Goal: Book appointment/travel/reservation

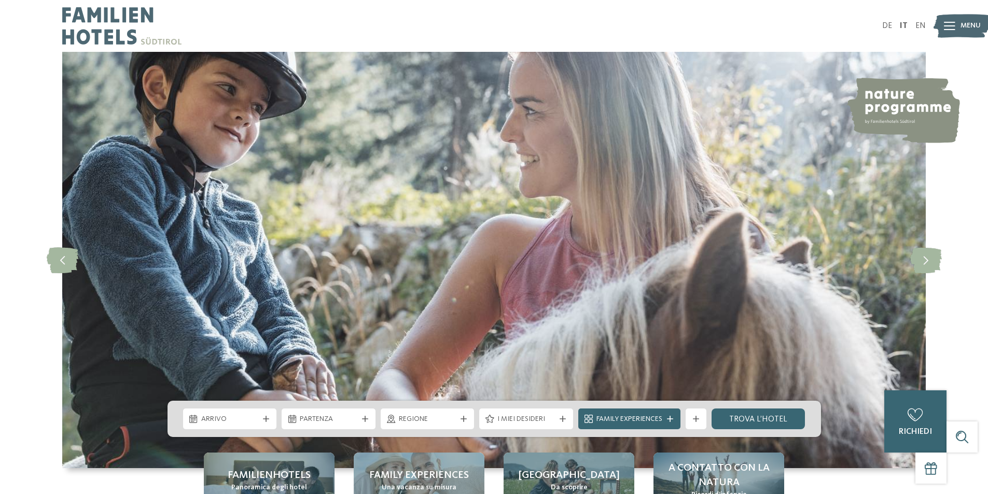
click at [944, 33] on div at bounding box center [949, 26] width 11 height 26
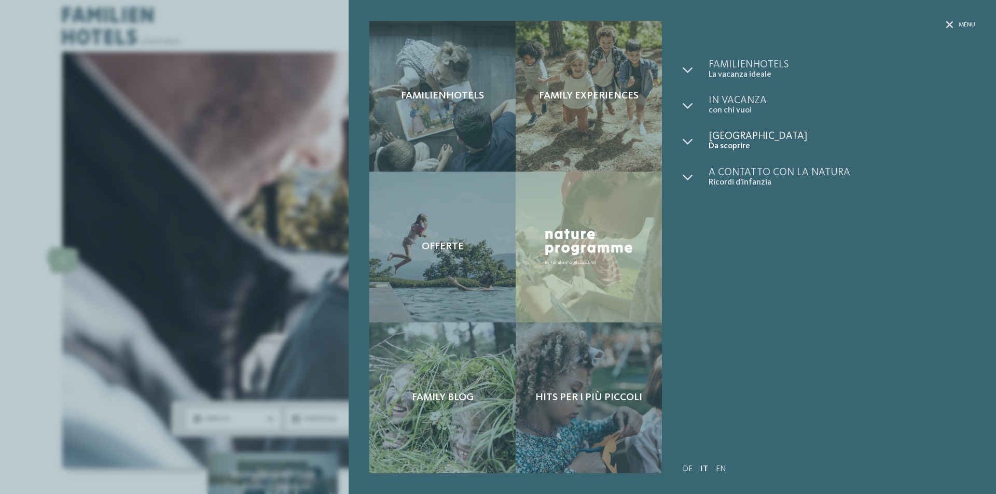
click at [730, 135] on span "[GEOGRAPHIC_DATA]" at bounding box center [842, 136] width 267 height 10
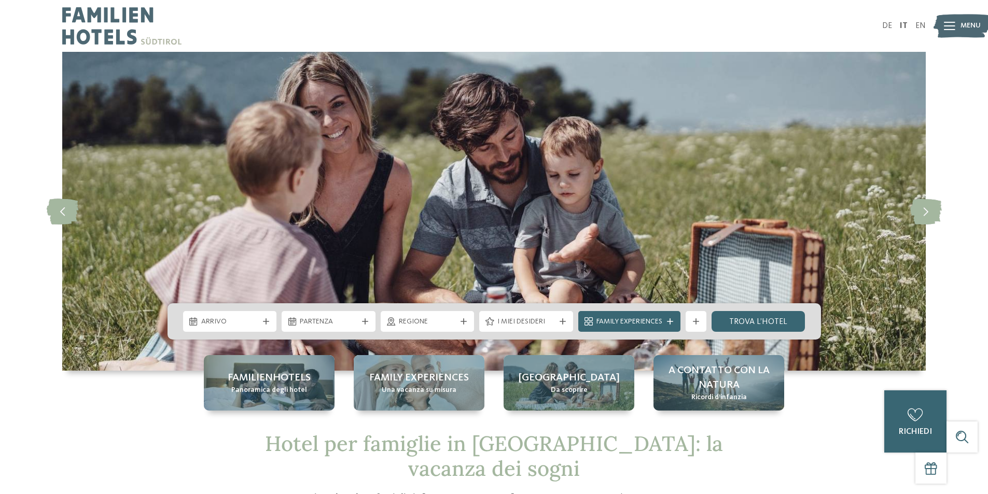
click at [968, 12] on img at bounding box center [962, 26] width 57 height 29
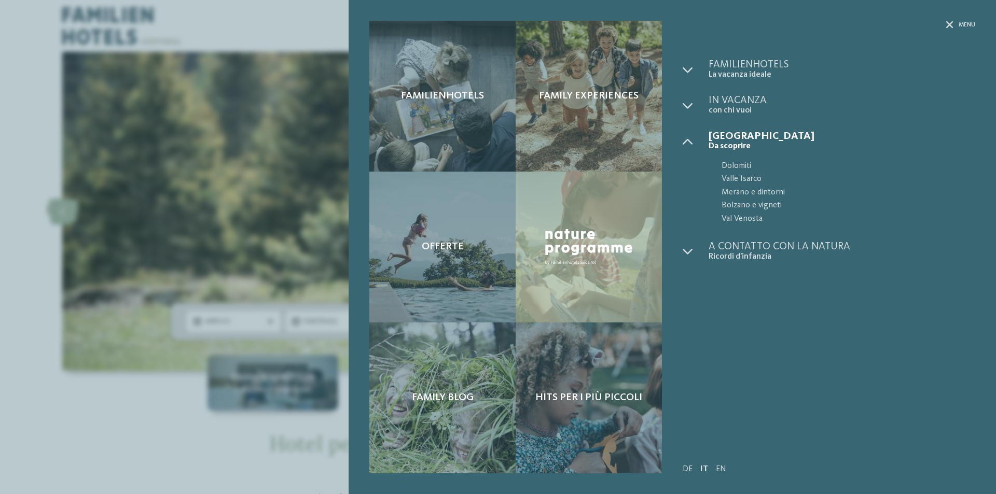
click at [966, 21] on div "Familienhotels Family experiences" at bounding box center [672, 247] width 647 height 494
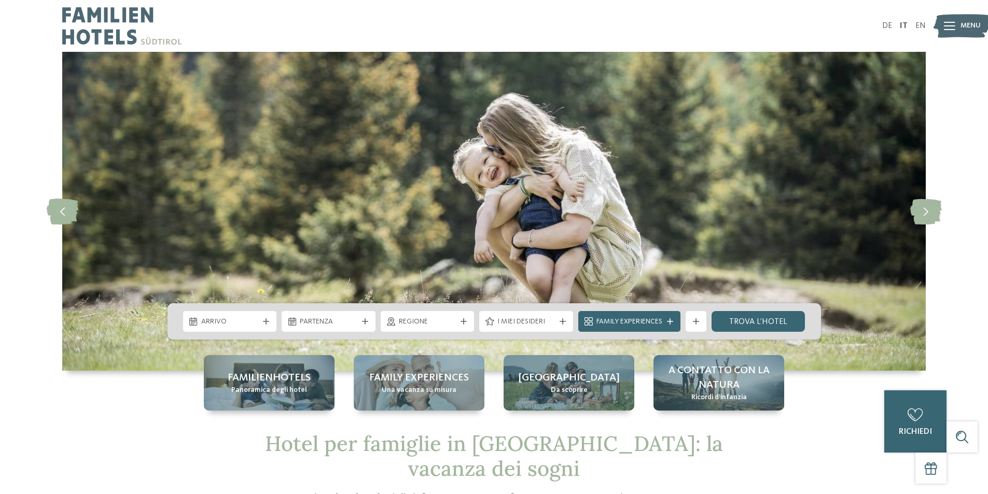
click at [619, 248] on img at bounding box center [494, 211] width 864 height 319
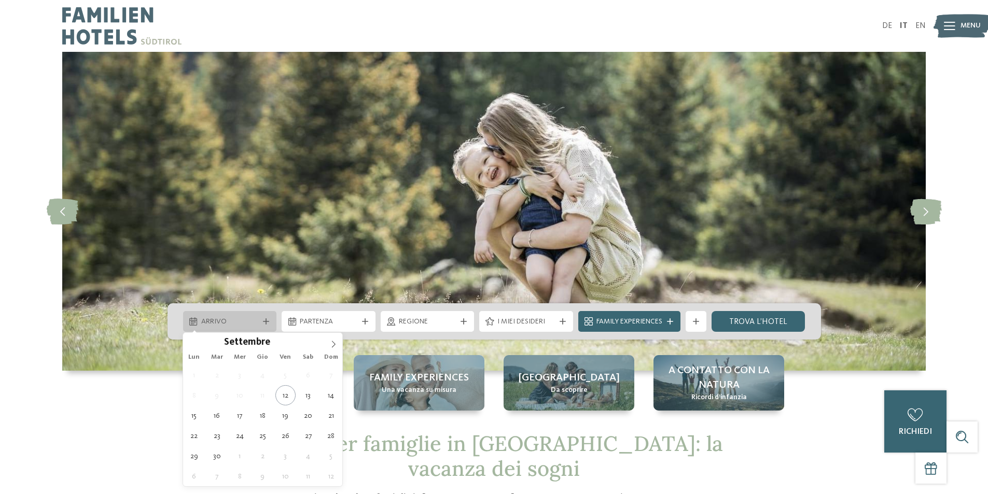
click at [269, 326] on div "Arrivo" at bounding box center [230, 321] width 94 height 21
click at [330, 345] on icon at bounding box center [333, 344] width 7 height 7
type div "[DATE]"
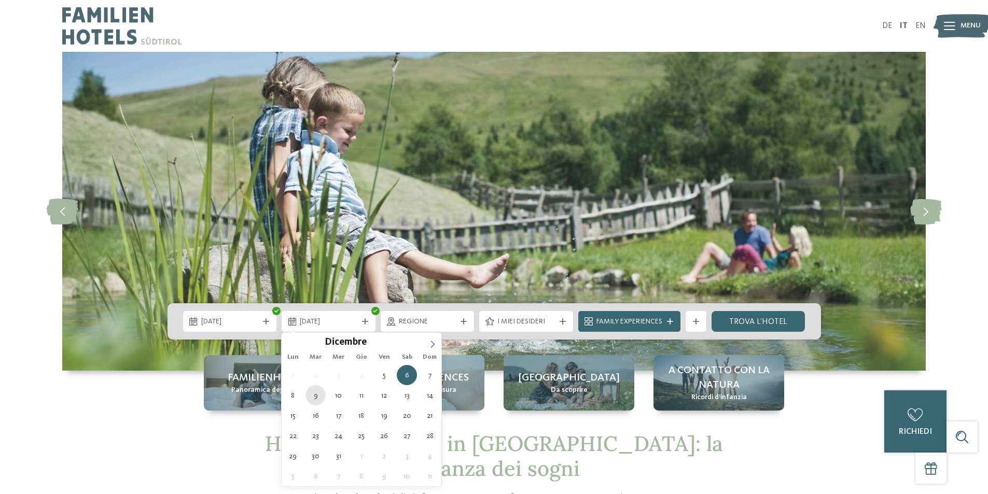
type div "[DATE]"
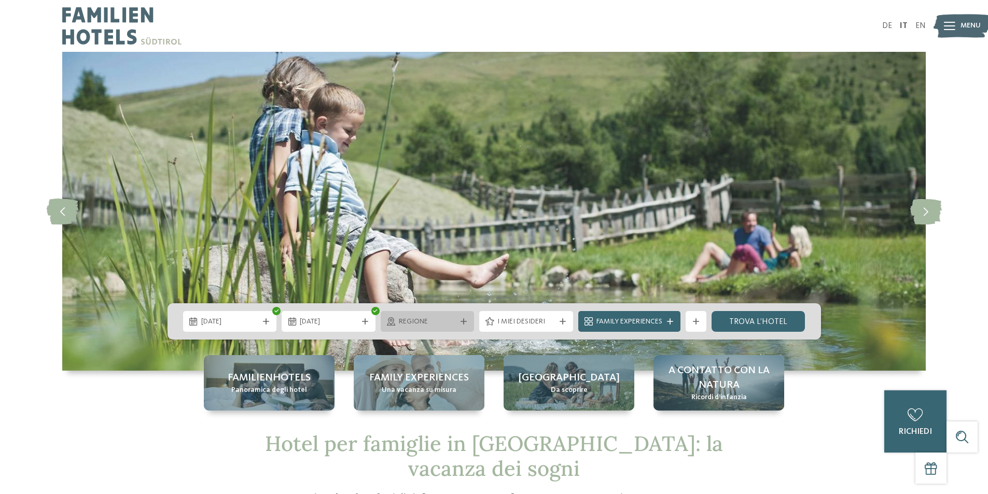
click at [447, 317] on span "Regione" at bounding box center [428, 322] width 58 height 10
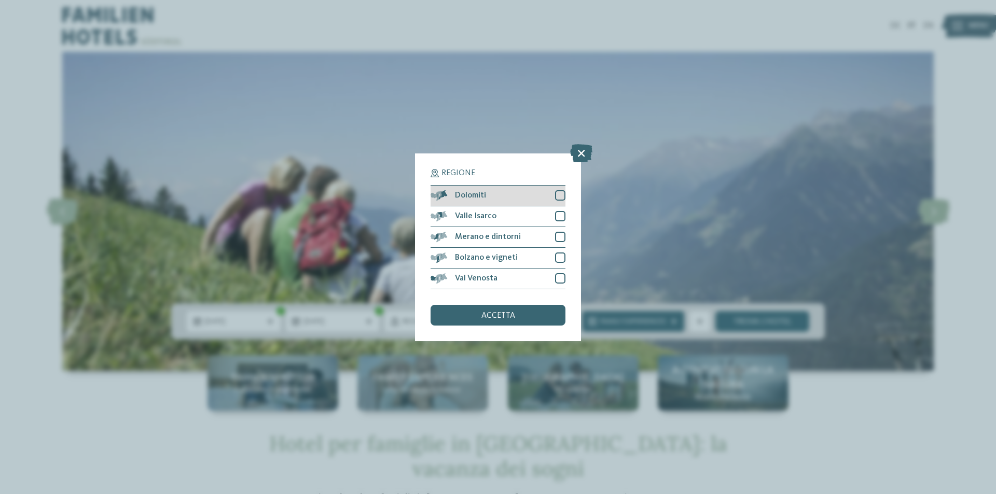
click at [504, 195] on div "Dolomiti" at bounding box center [498, 196] width 135 height 21
click at [493, 312] on span "accetta" at bounding box center [498, 316] width 34 height 8
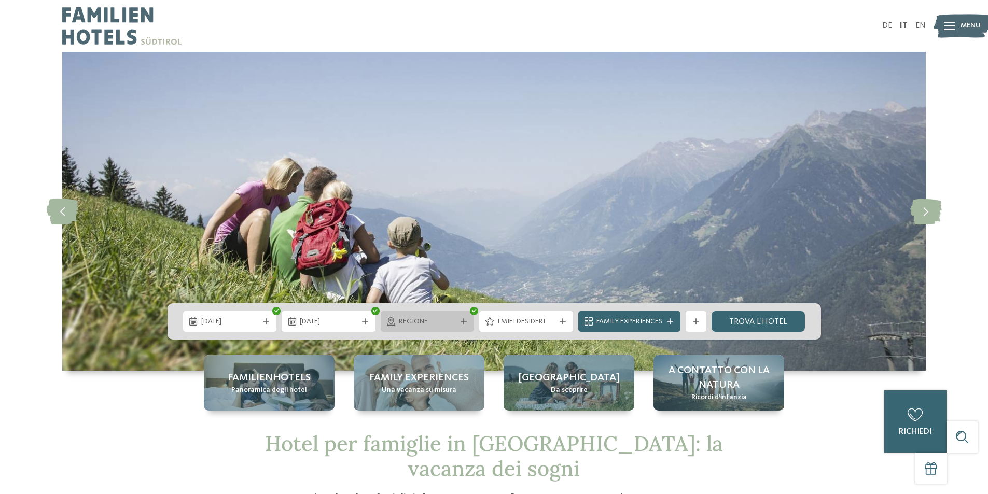
click at [419, 317] on span "Regione" at bounding box center [428, 322] width 58 height 10
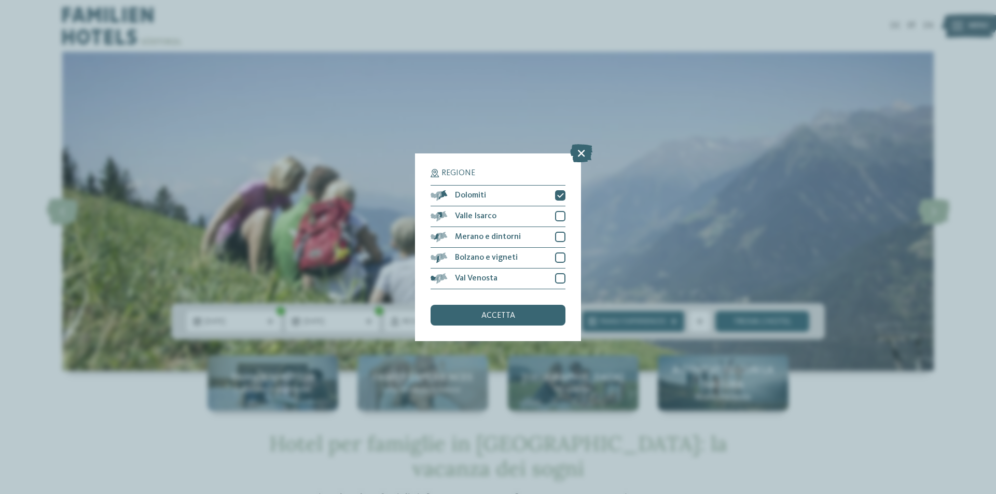
click at [567, 233] on div "Regione Dolomiti Valle Isarco" at bounding box center [498, 248] width 166 height 188
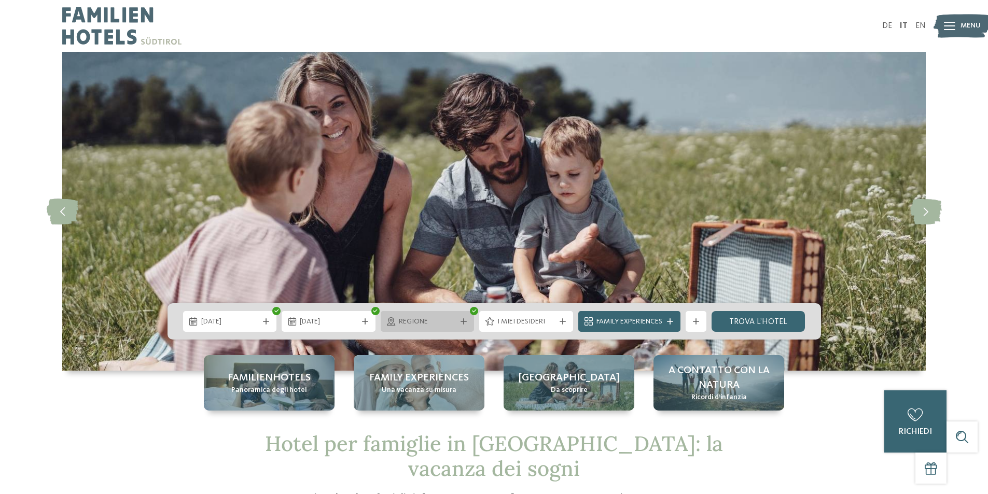
click at [424, 325] on span "Regione" at bounding box center [428, 322] width 58 height 10
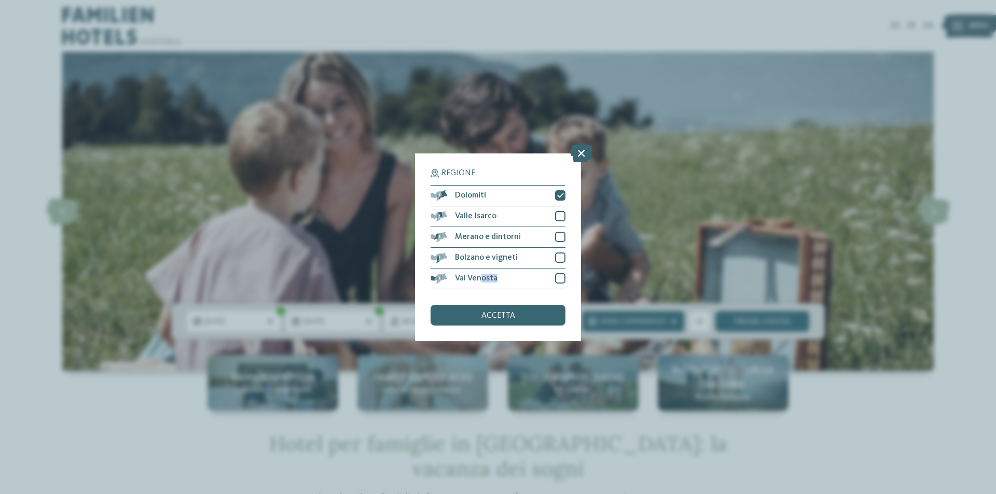
drag, startPoint x: 481, startPoint y: 326, endPoint x: 485, endPoint y: 322, distance: 5.5
click at [483, 323] on div "Regione Dolomiti Valle Isarco" at bounding box center [498, 248] width 166 height 188
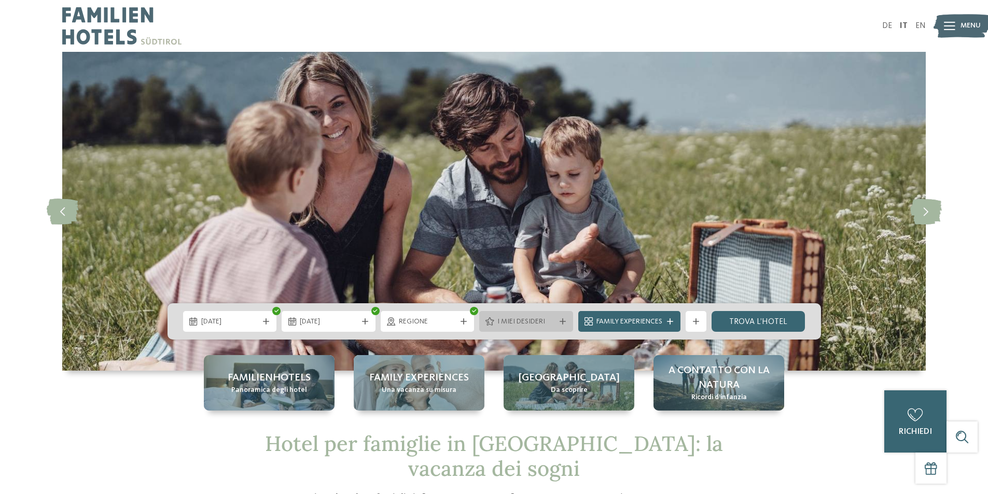
click at [485, 321] on icon at bounding box center [489, 321] width 9 height 8
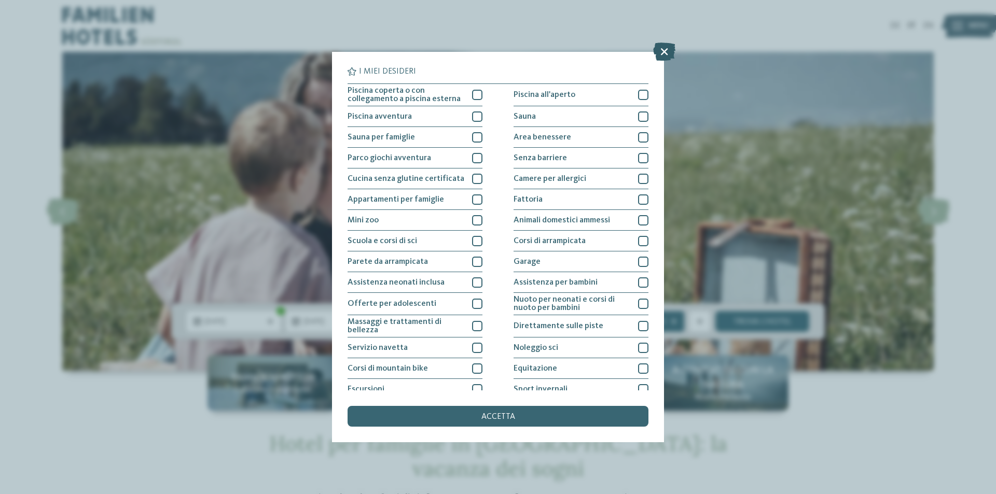
click at [673, 51] on icon at bounding box center [664, 52] width 22 height 18
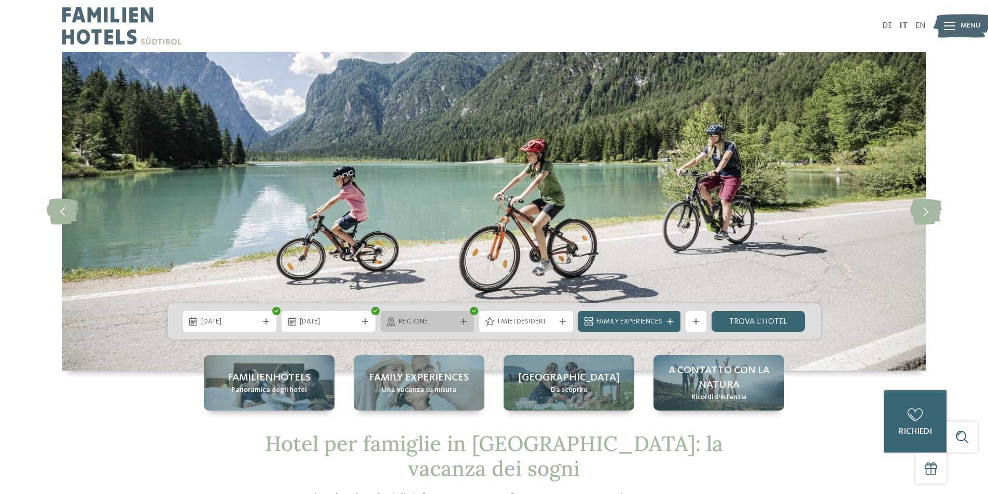
click at [453, 329] on div "Regione" at bounding box center [428, 321] width 94 height 21
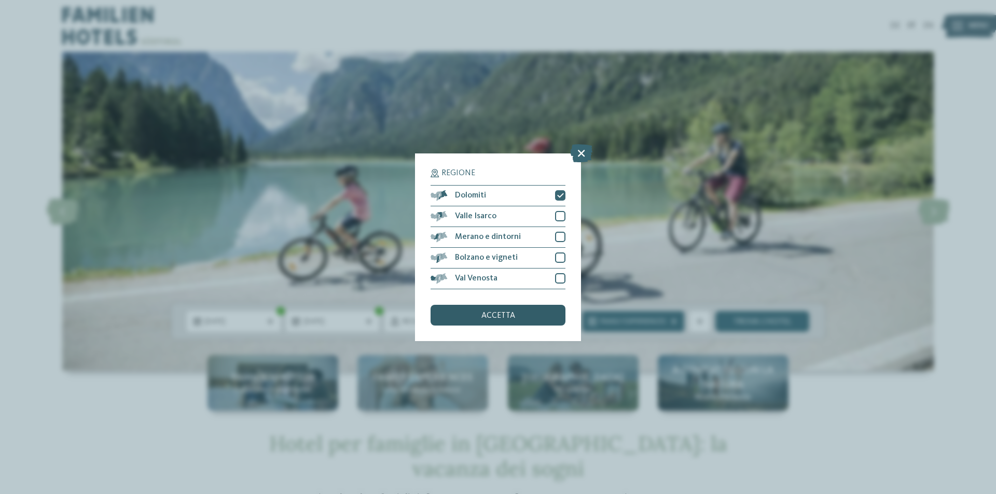
click at [498, 314] on span "accetta" at bounding box center [498, 316] width 34 height 8
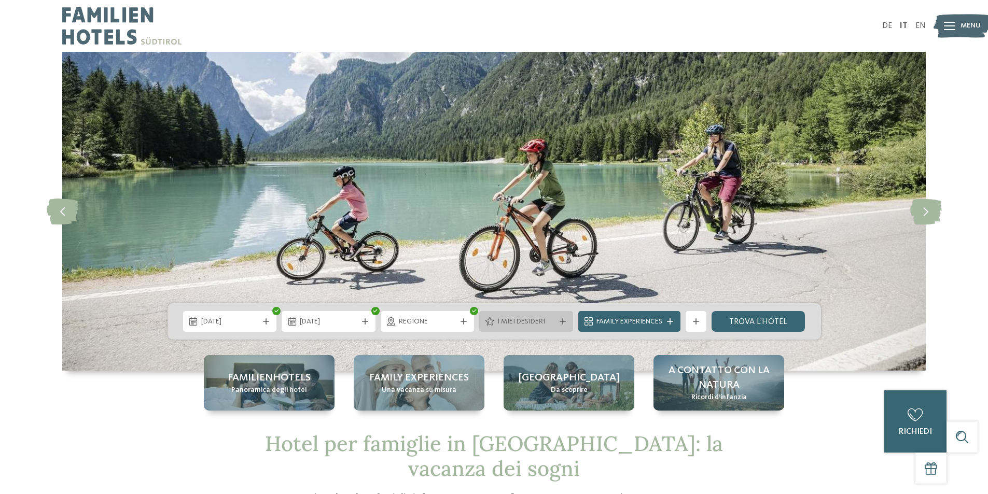
click at [524, 325] on span "I miei desideri" at bounding box center [526, 322] width 58 height 10
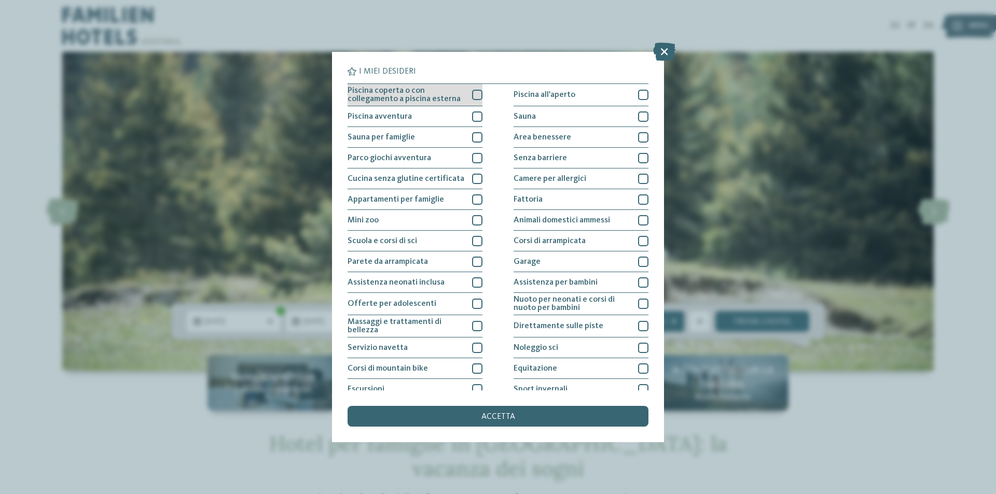
click at [475, 92] on div at bounding box center [477, 95] width 10 height 10
click at [475, 117] on div at bounding box center [477, 117] width 10 height 10
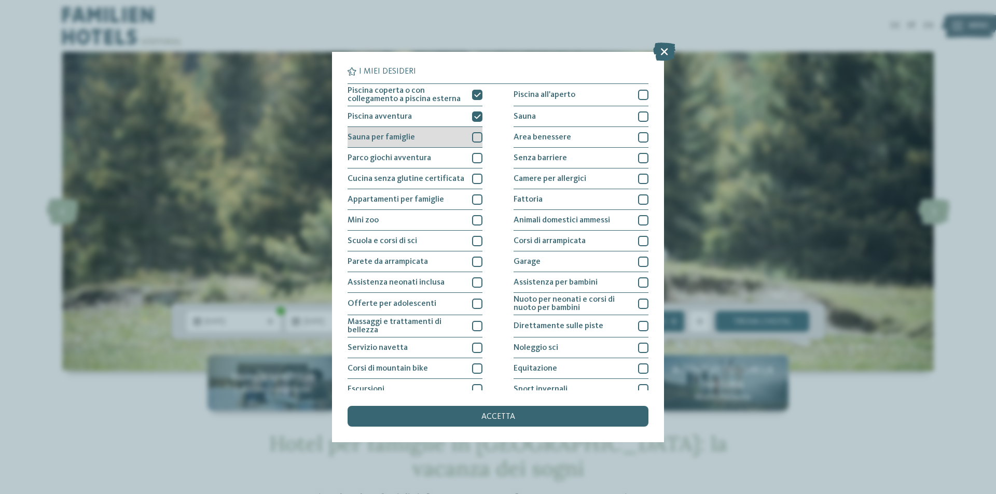
click at [477, 138] on div at bounding box center [477, 137] width 10 height 10
click at [474, 159] on div at bounding box center [477, 158] width 10 height 10
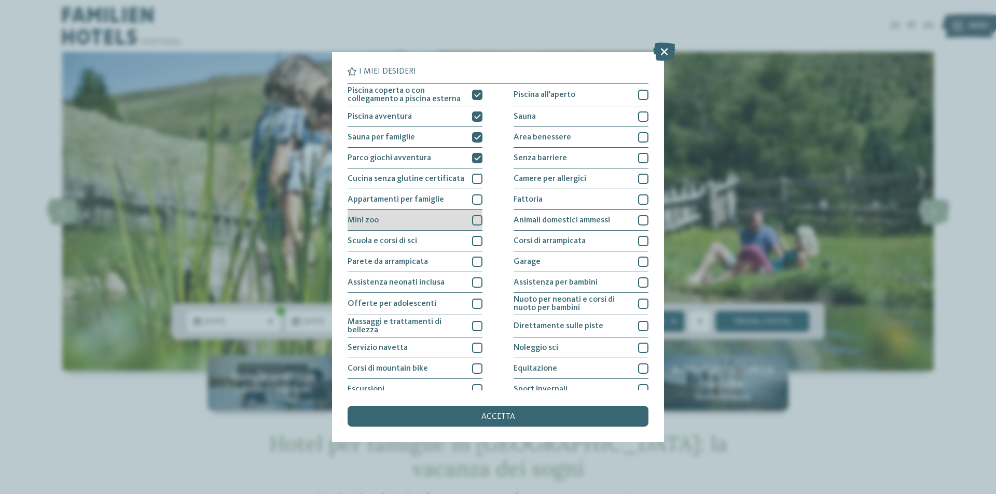
click at [475, 215] on div at bounding box center [477, 220] width 10 height 10
click at [476, 236] on div at bounding box center [477, 241] width 10 height 10
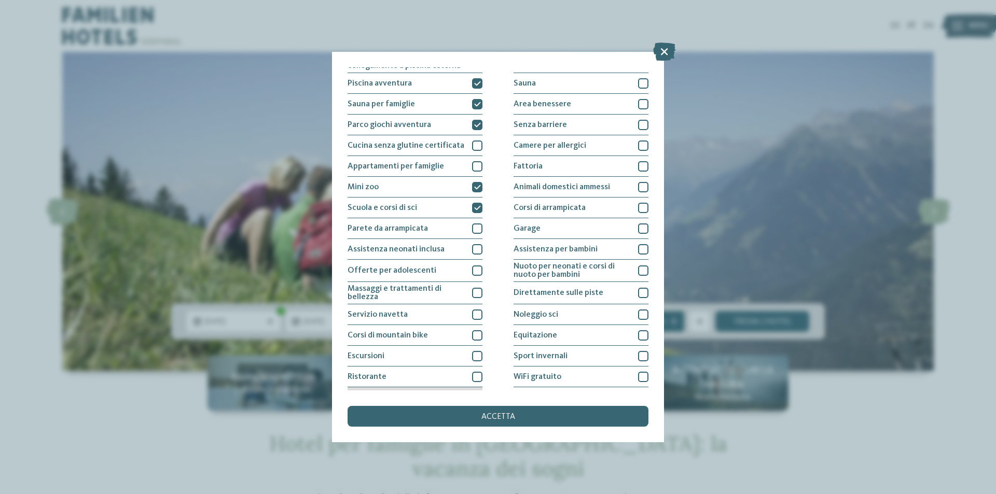
scroll to position [51, 0]
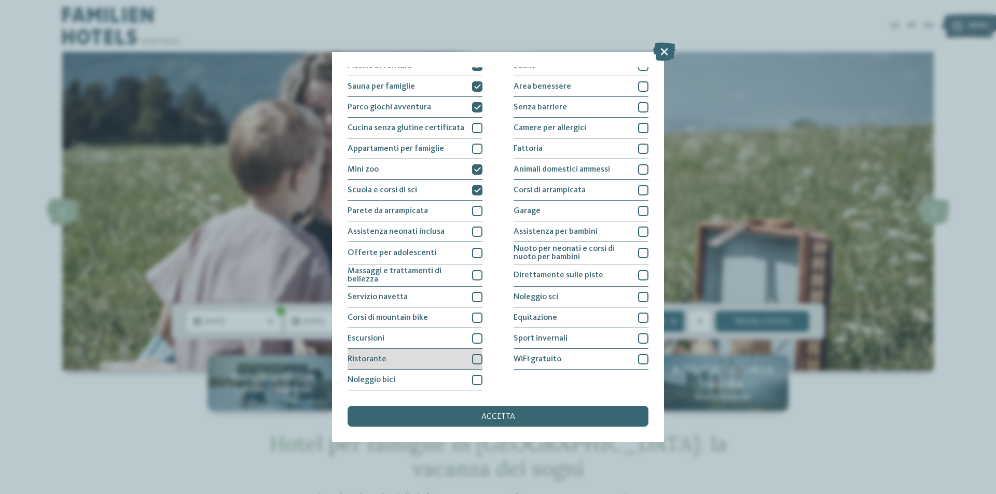
click at [467, 360] on div "Ristorante" at bounding box center [415, 359] width 135 height 21
click at [466, 378] on div "Noleggio bici" at bounding box center [415, 380] width 135 height 21
click at [584, 359] on div "WiFi gratuito" at bounding box center [580, 359] width 135 height 21
click at [585, 354] on div "WiFi gratuito" at bounding box center [580, 359] width 135 height 21
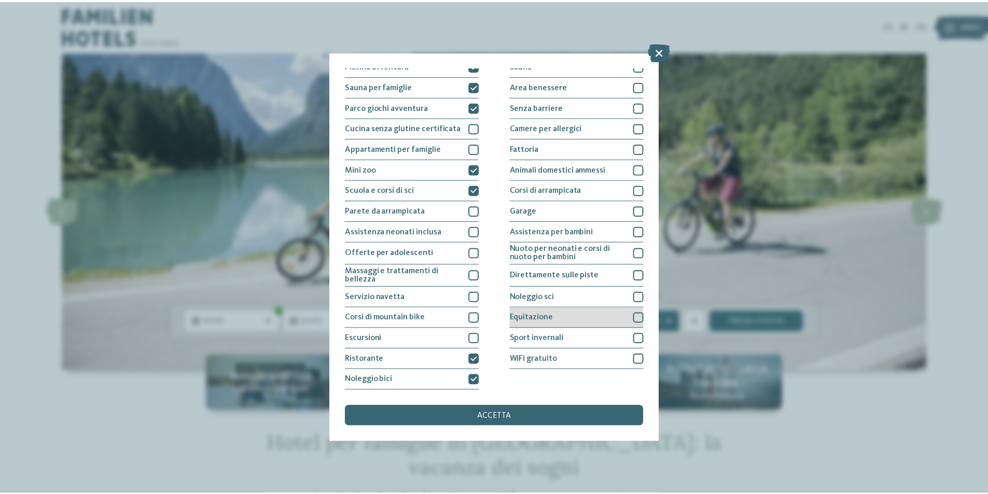
scroll to position [0, 0]
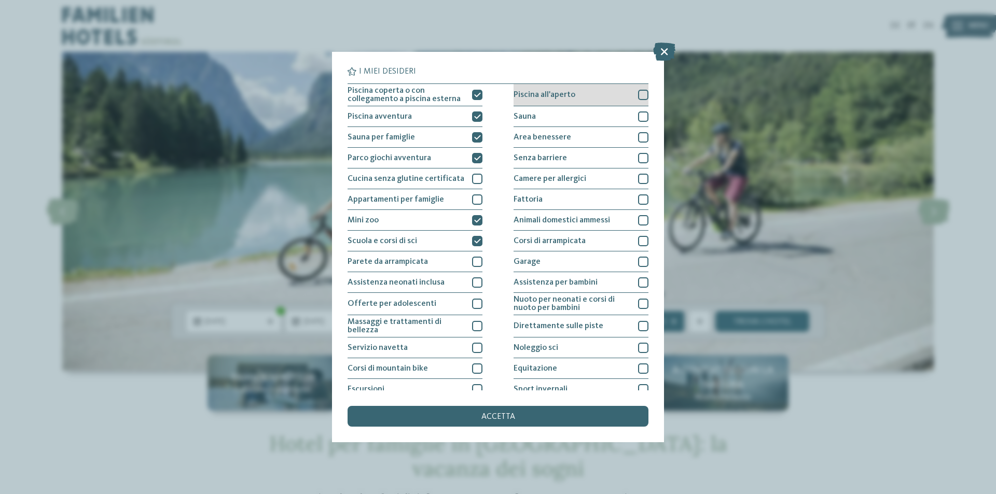
click at [611, 96] on div "Piscina all'aperto" at bounding box center [580, 95] width 135 height 22
click at [605, 120] on div "Sauna" at bounding box center [580, 116] width 135 height 21
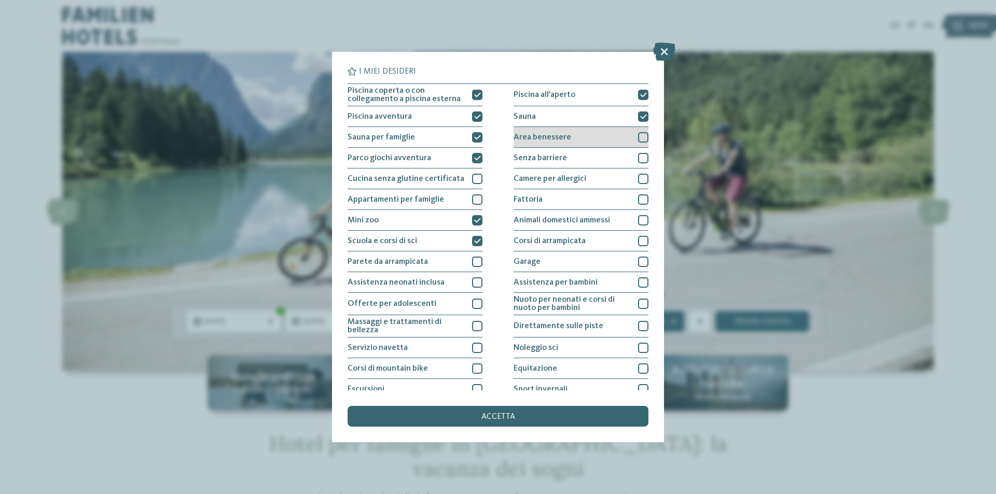
click at [605, 136] on div "Area benessere" at bounding box center [580, 137] width 135 height 21
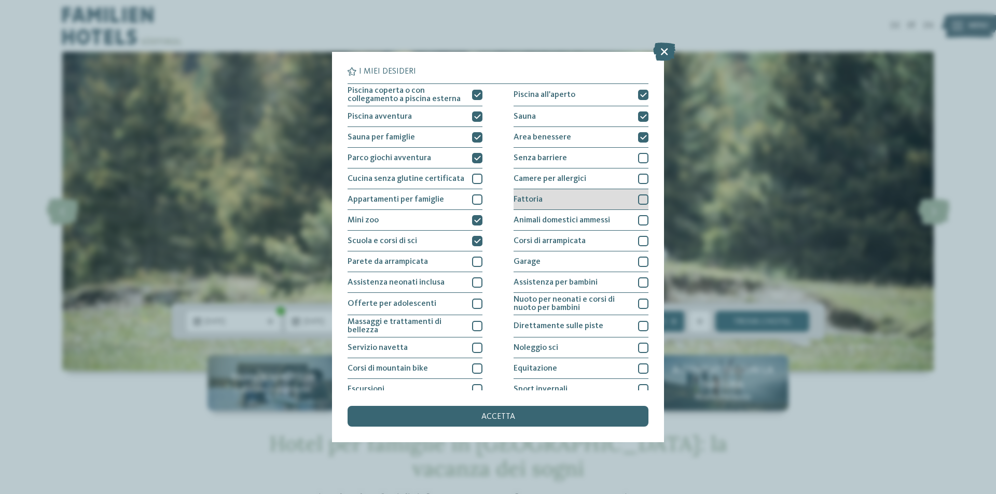
click at [595, 207] on div "Fattoria" at bounding box center [580, 199] width 135 height 21
click at [523, 412] on div "accetta" at bounding box center [498, 416] width 301 height 21
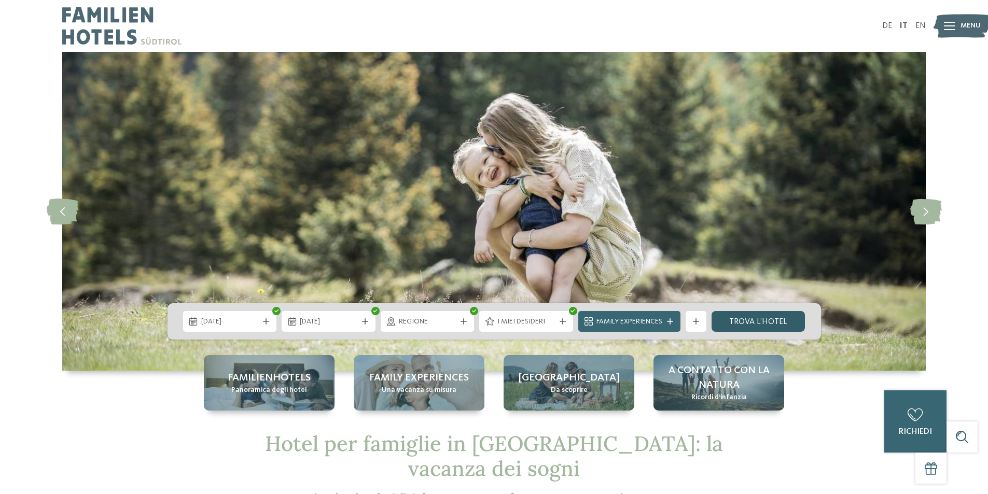
click at [768, 322] on link "trova l’hotel" at bounding box center [759, 321] width 94 height 21
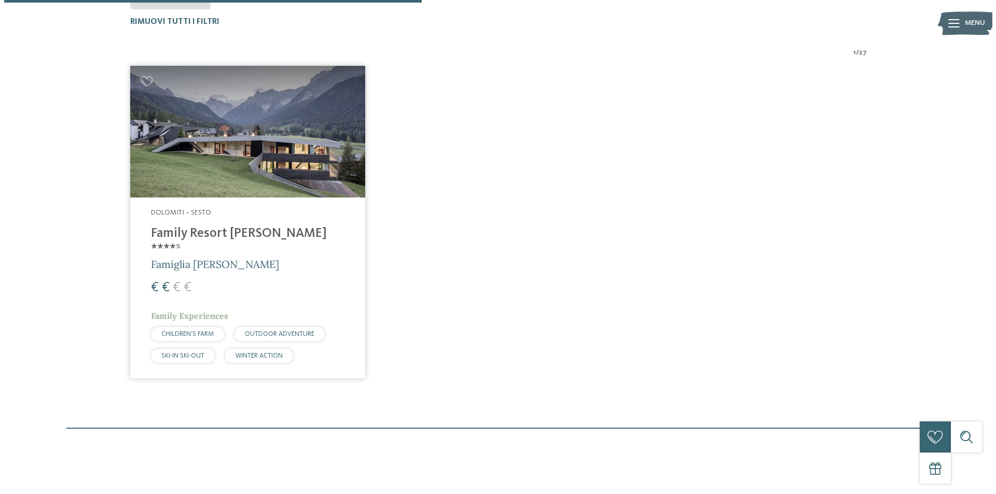
scroll to position [392, 0]
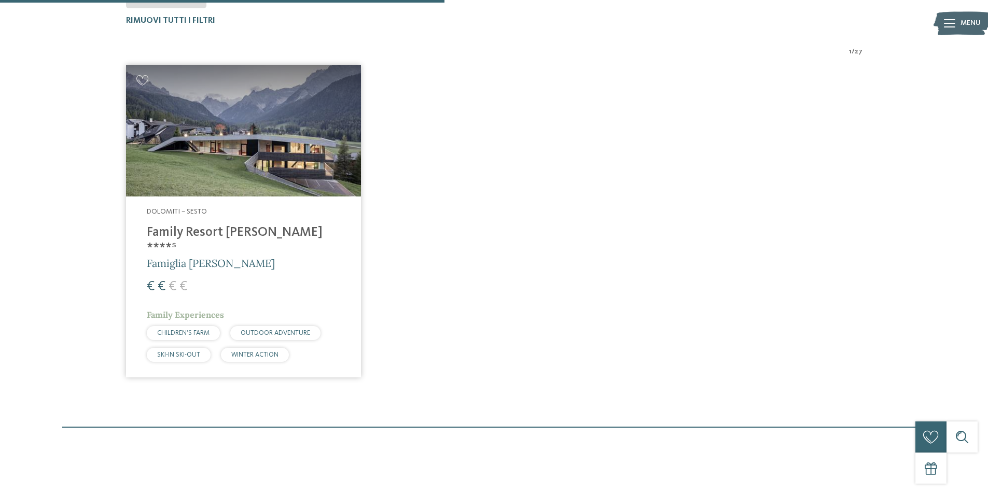
click at [240, 232] on h4 "Family Resort [PERSON_NAME] ****ˢ" at bounding box center [243, 240] width 193 height 31
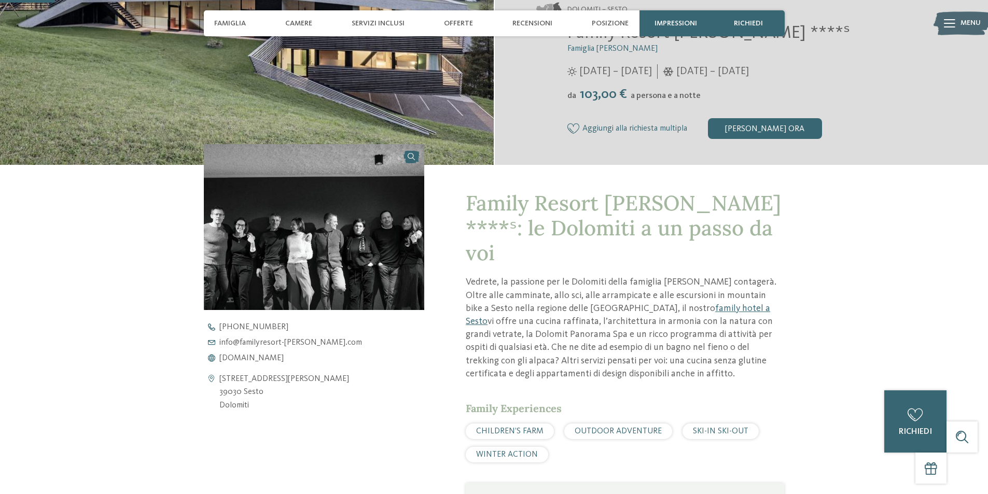
scroll to position [156, 0]
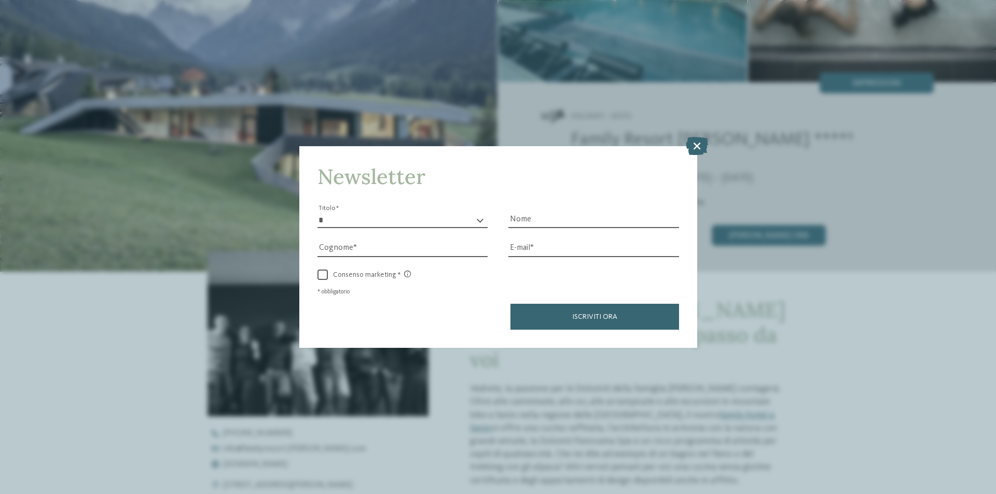
drag, startPoint x: 693, startPoint y: 145, endPoint x: 693, endPoint y: 154, distance: 8.8
click at [695, 145] on icon at bounding box center [697, 146] width 22 height 18
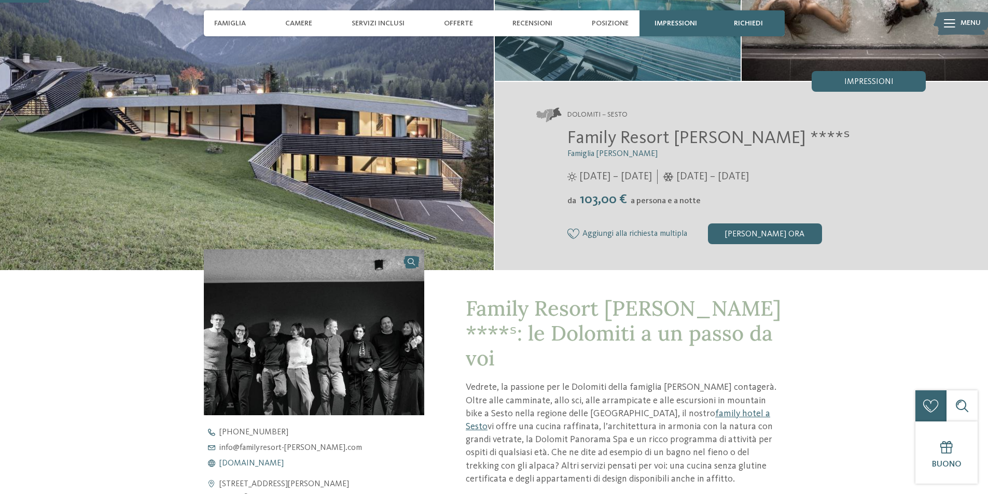
click at [284, 464] on span "www.familyresort-rainer.com" at bounding box center [251, 464] width 64 height 8
